Goal: Information Seeking & Learning: Learn about a topic

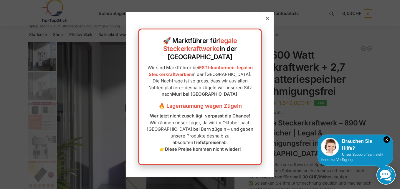
click at [265, 21] on div at bounding box center [267, 18] width 5 height 5
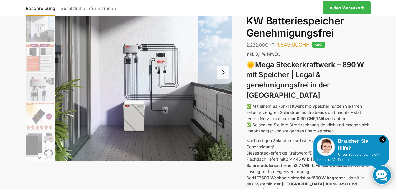
scroll to position [31, 0]
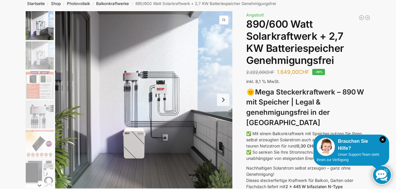
click at [223, 103] on button "Next slide" at bounding box center [223, 100] width 12 height 12
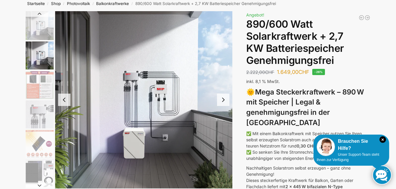
click at [223, 103] on button "Next slide" at bounding box center [223, 100] width 12 height 12
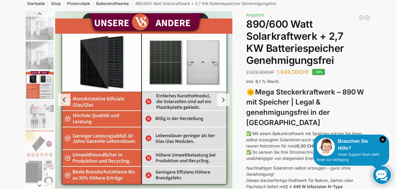
click at [223, 103] on button "Next slide" at bounding box center [223, 100] width 12 height 12
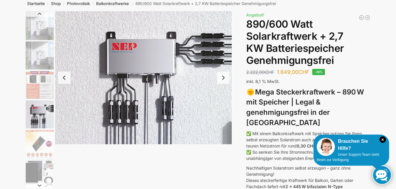
click at [222, 76] on button "Next slide" at bounding box center [223, 78] width 12 height 12
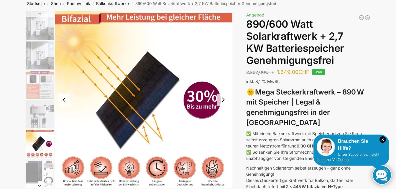
click at [222, 76] on img "5 / 12" at bounding box center [143, 99] width 177 height 177
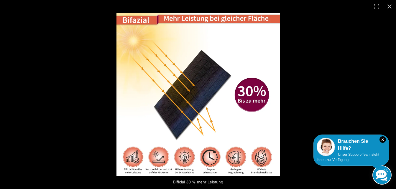
click at [222, 76] on img at bounding box center [197, 94] width 163 height 163
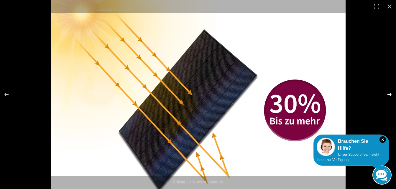
click at [387, 95] on button "Next (arrow right)" at bounding box center [385, 94] width 21 height 29
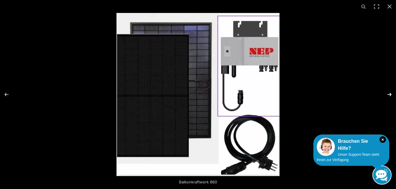
click at [387, 95] on button "Next (arrow right)" at bounding box center [385, 94] width 21 height 29
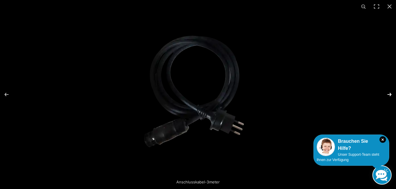
click at [387, 95] on button "Next (arrow right)" at bounding box center [385, 94] width 21 height 29
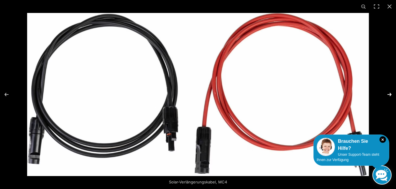
click at [387, 95] on button "Next (arrow right)" at bounding box center [385, 94] width 21 height 29
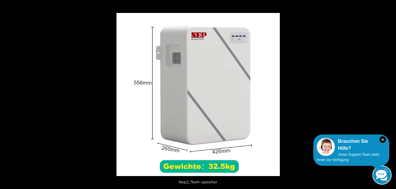
click at [387, 95] on button "Next (arrow right)" at bounding box center [385, 94] width 21 height 29
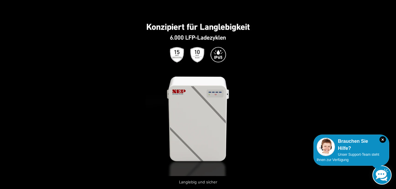
click at [387, 95] on button "Next (arrow right)" at bounding box center [385, 94] width 21 height 29
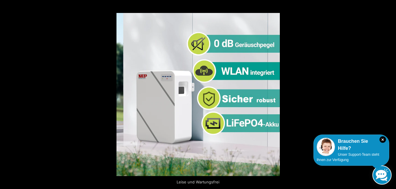
click at [387, 95] on button "Next (arrow right)" at bounding box center [385, 94] width 21 height 29
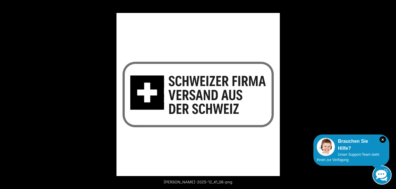
click at [387, 95] on button "Next (arrow right)" at bounding box center [385, 94] width 21 height 29
